Goal: Task Accomplishment & Management: Use online tool/utility

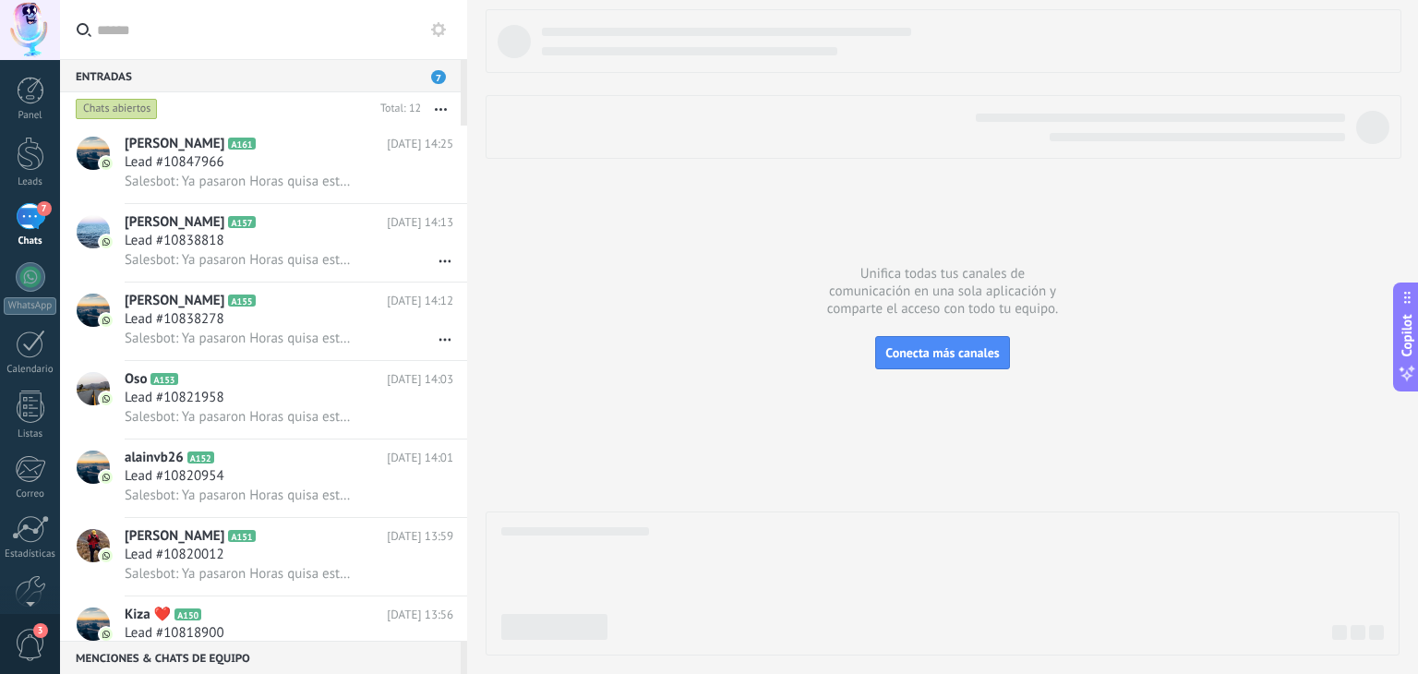
click at [439, 25] on use at bounding box center [438, 29] width 15 height 15
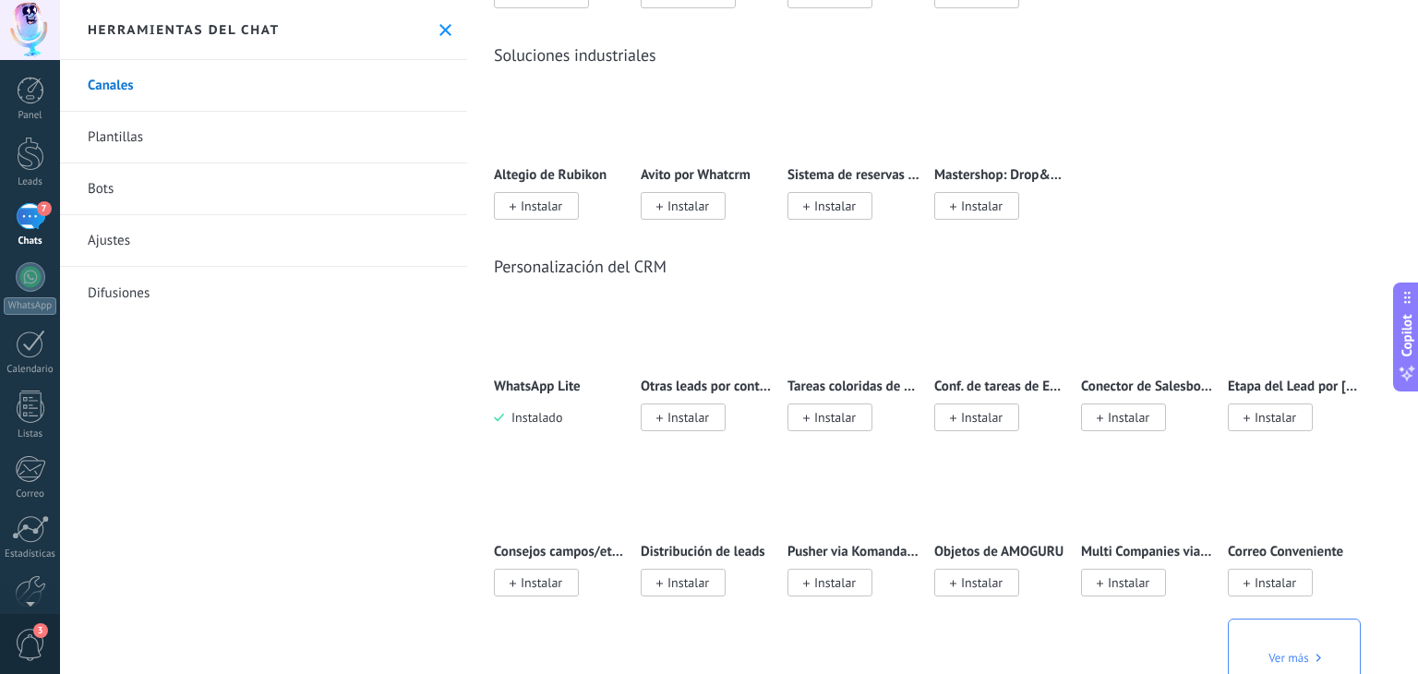
scroll to position [4230, 0]
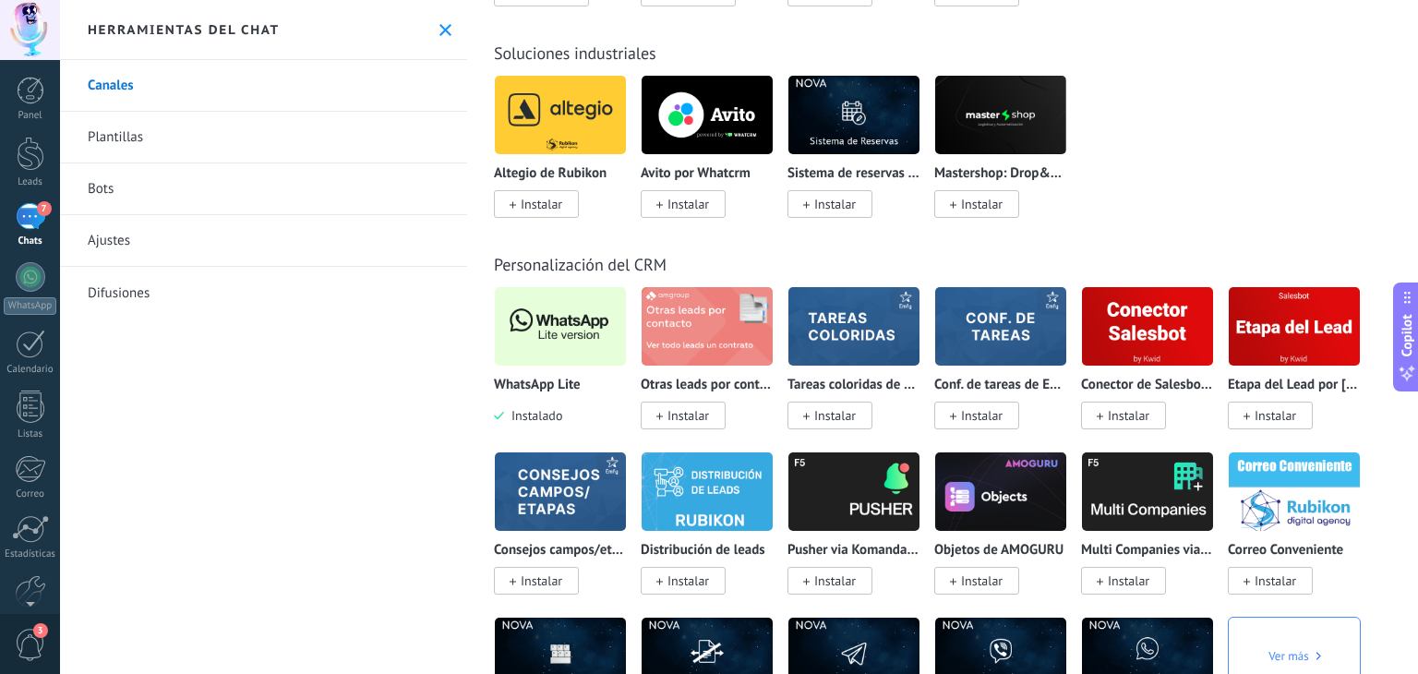
click at [554, 352] on img at bounding box center [560, 327] width 131 height 90
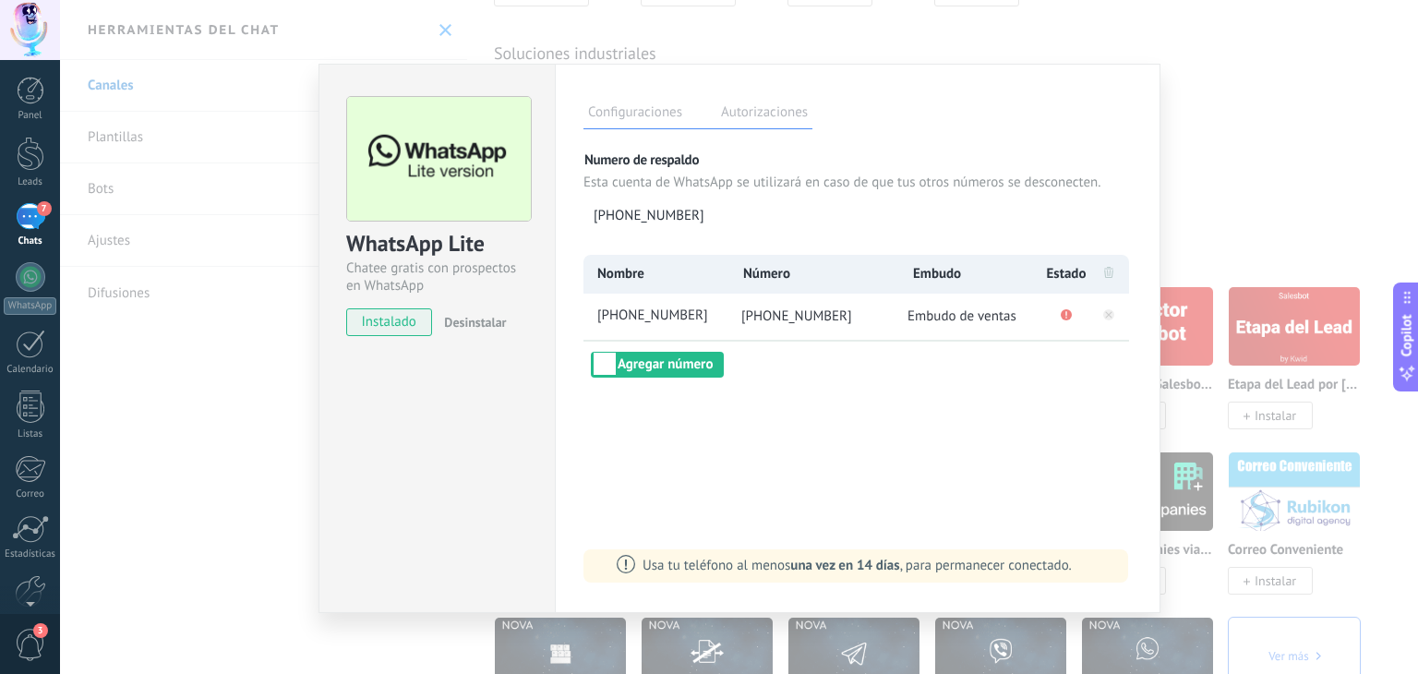
click at [777, 118] on label "Autorizaciones" at bounding box center [764, 115] width 96 height 27
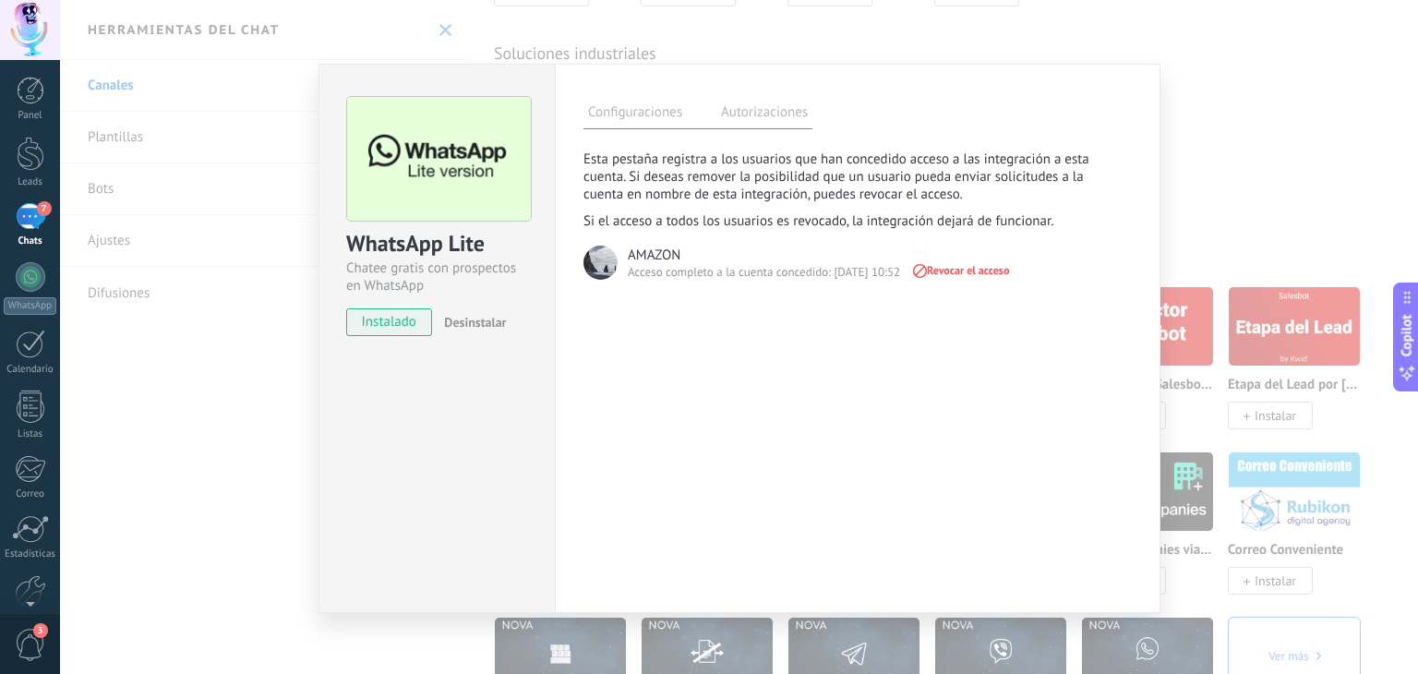
click at [668, 121] on label "Configuraciones" at bounding box center [635, 115] width 103 height 27
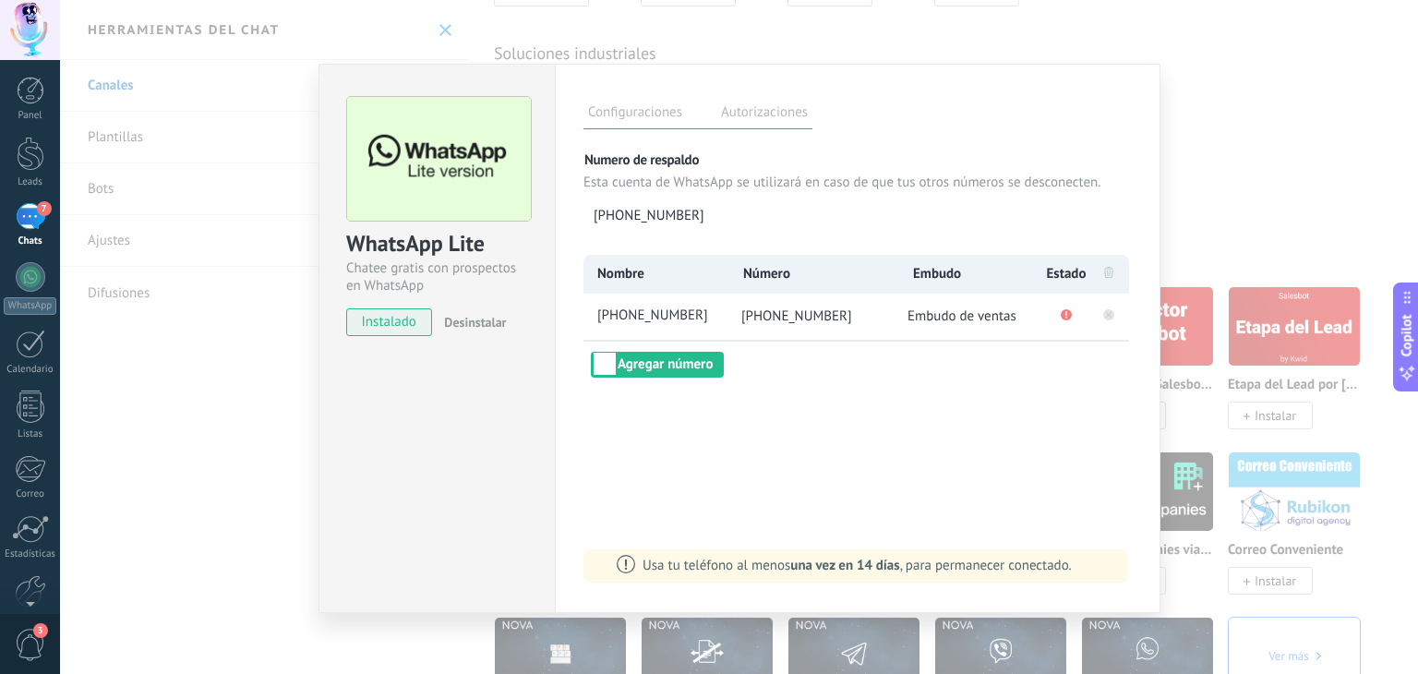
click at [1108, 312] on rect at bounding box center [1108, 314] width 11 height 11
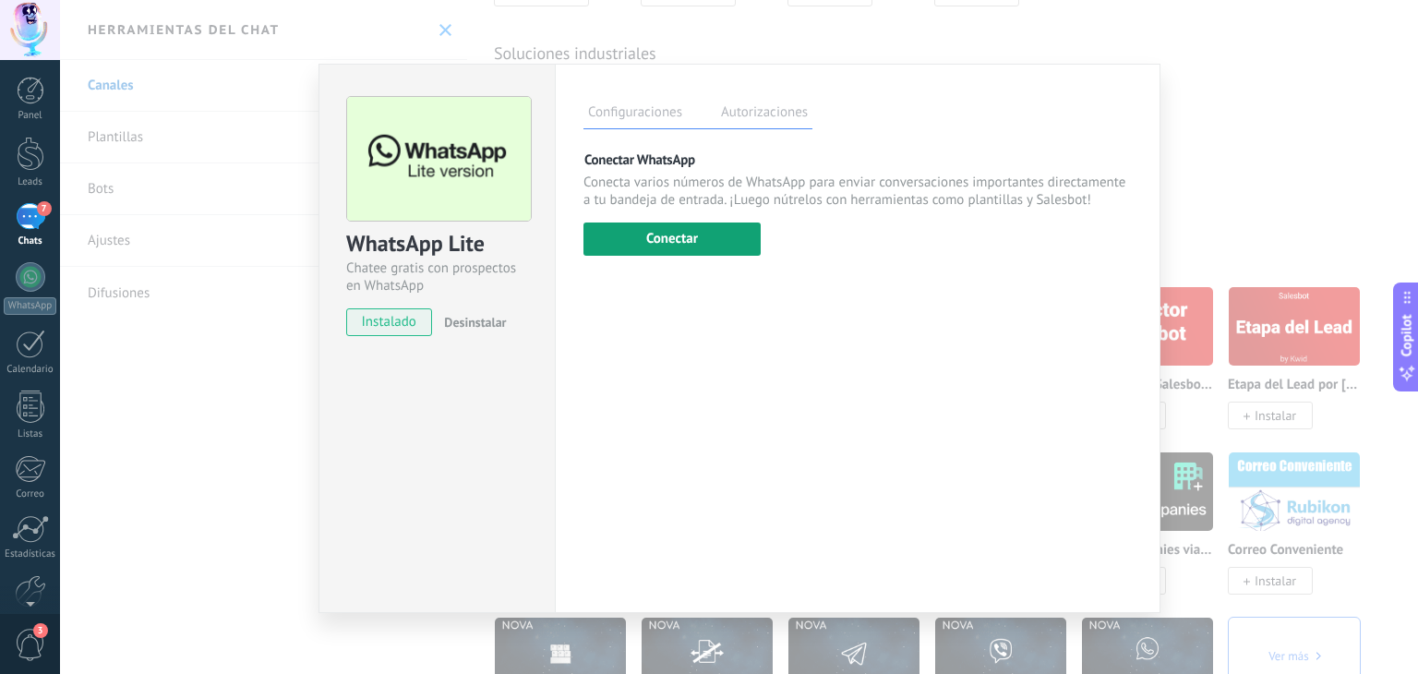
click at [712, 234] on button "Conectar" at bounding box center [672, 239] width 177 height 33
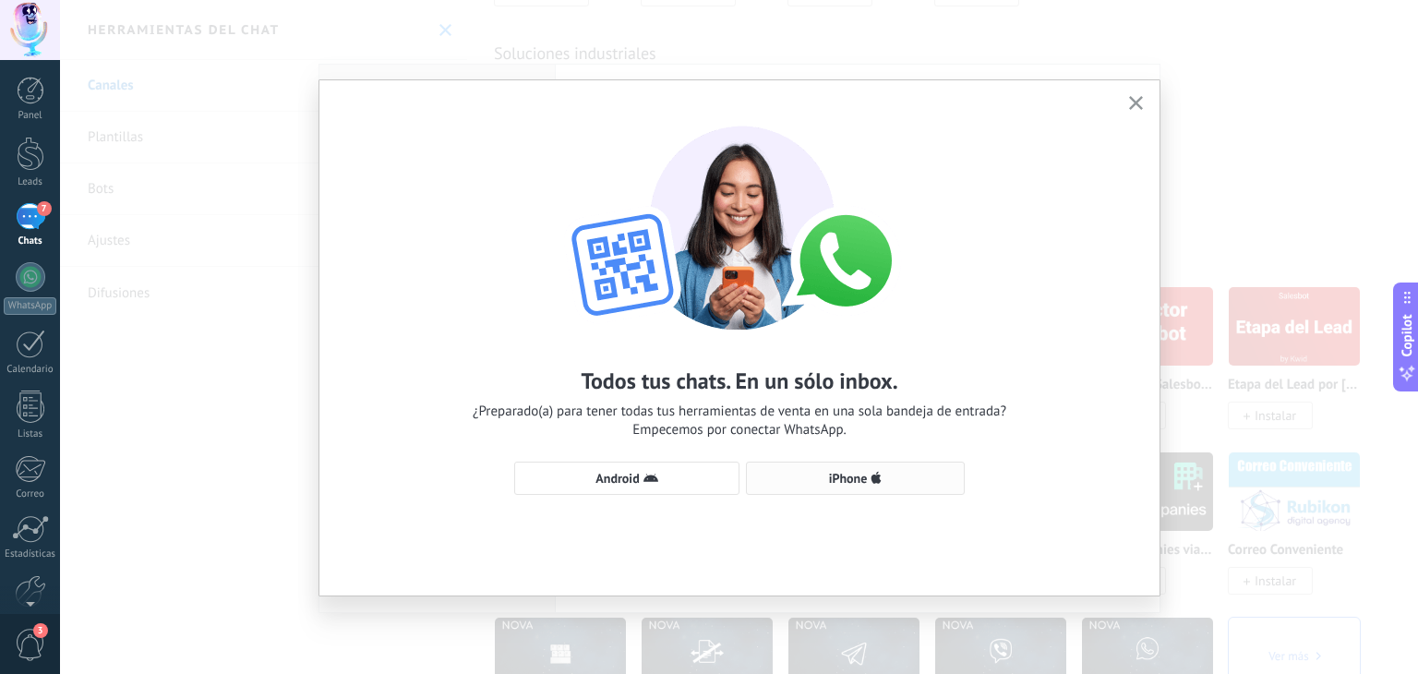
click at [884, 487] on button "iPhone" at bounding box center [855, 478] width 219 height 33
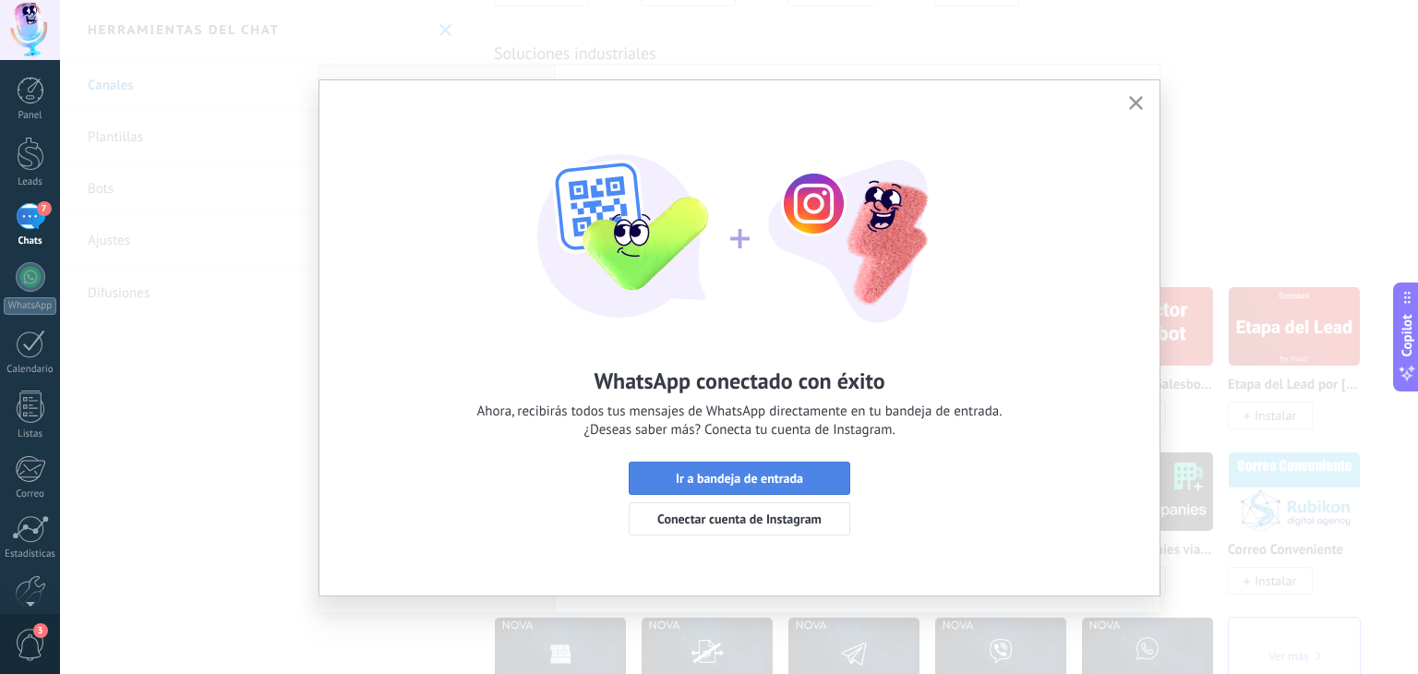
click at [744, 483] on span "Ir a bandeja de entrada" at bounding box center [739, 478] width 127 height 13
